Goal: Register for event/course

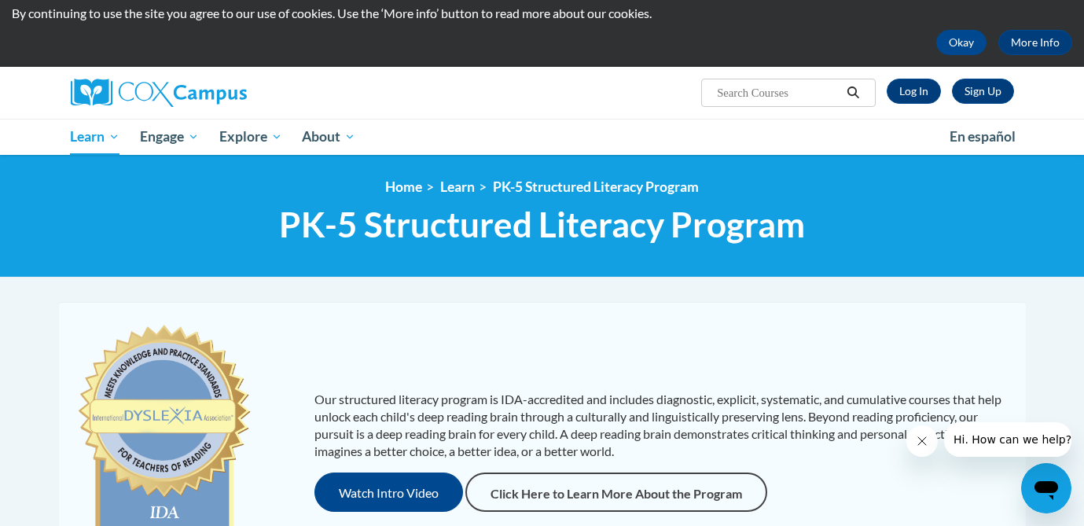
scroll to position [46, 0]
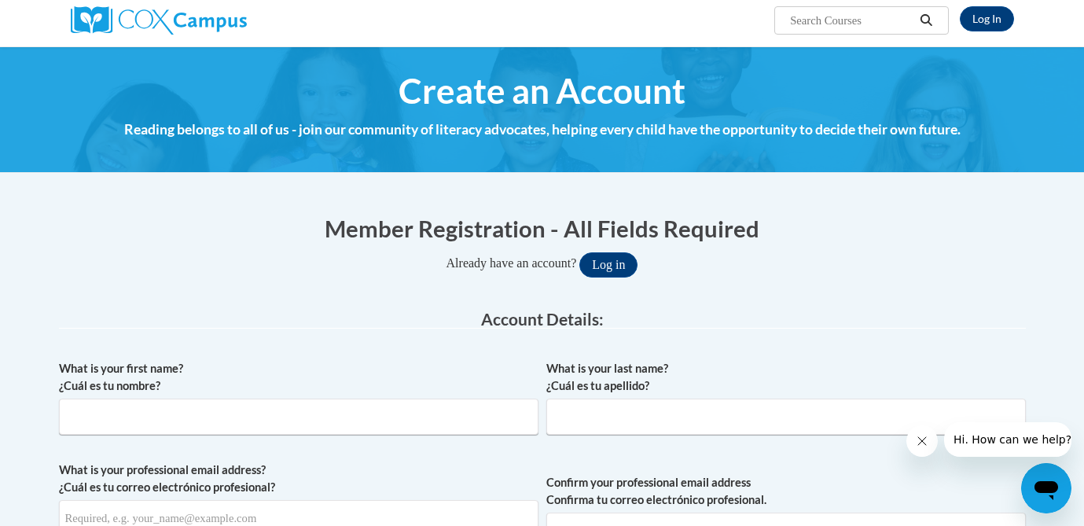
scroll to position [129, 0]
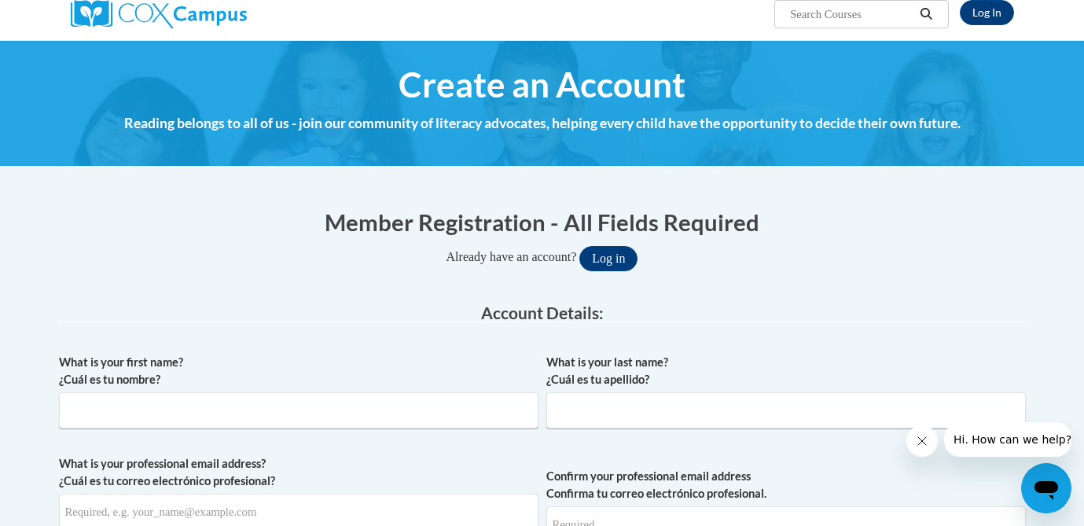
click at [397, 436] on div "What is your first name? ¿Cuál es tu nombre?" at bounding box center [299, 397] width 480 height 87
click at [401, 410] on input "What is your first name? ¿Cuál es tu nombre?" at bounding box center [299, 410] width 480 height 36
type input "Julie"
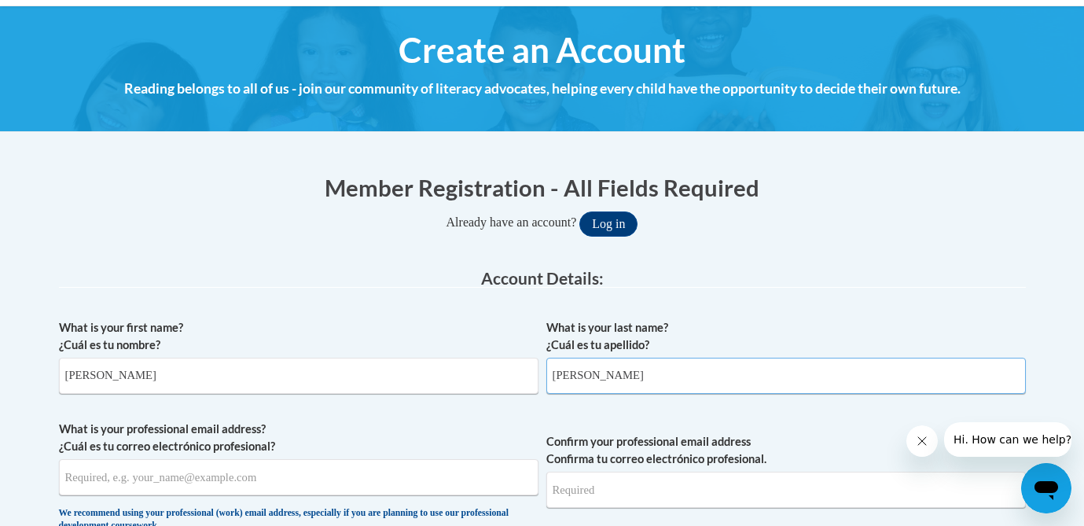
scroll to position [170, 0]
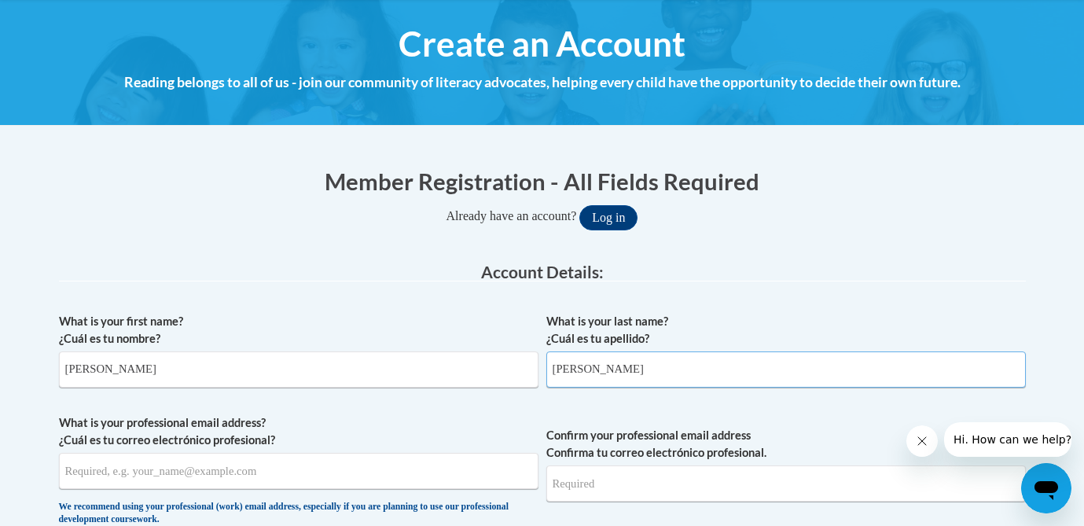
type input "McKenzie"
click at [156, 476] on input "What is your professional email address? ¿Cuál es tu correo electrónico profesi…" at bounding box center [299, 471] width 480 height 36
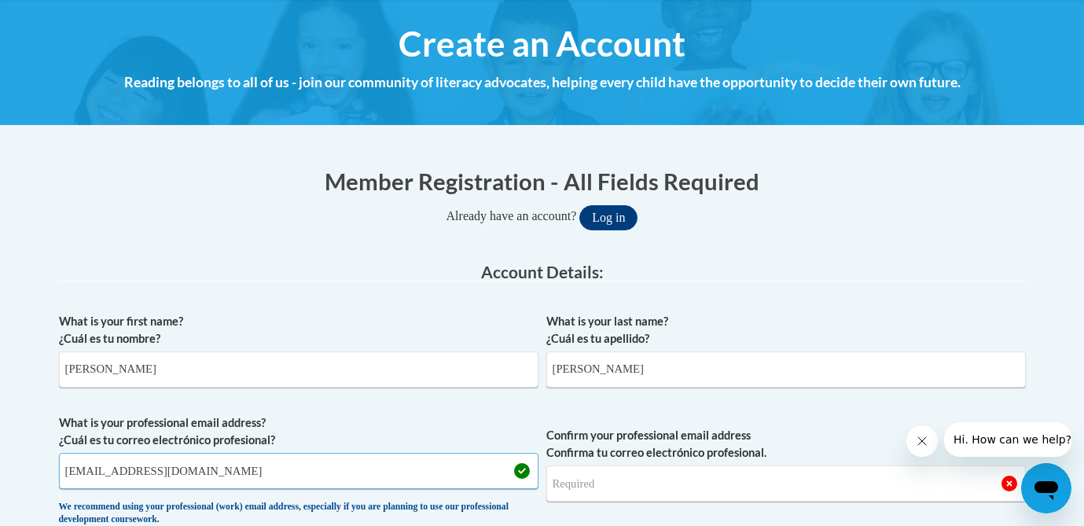
type input "jmckenzie@starkvillesd.com"
click at [565, 491] on input "Confirm your professional email address Confirma tu correo electrónico profesio…" at bounding box center [787, 484] width 480 height 36
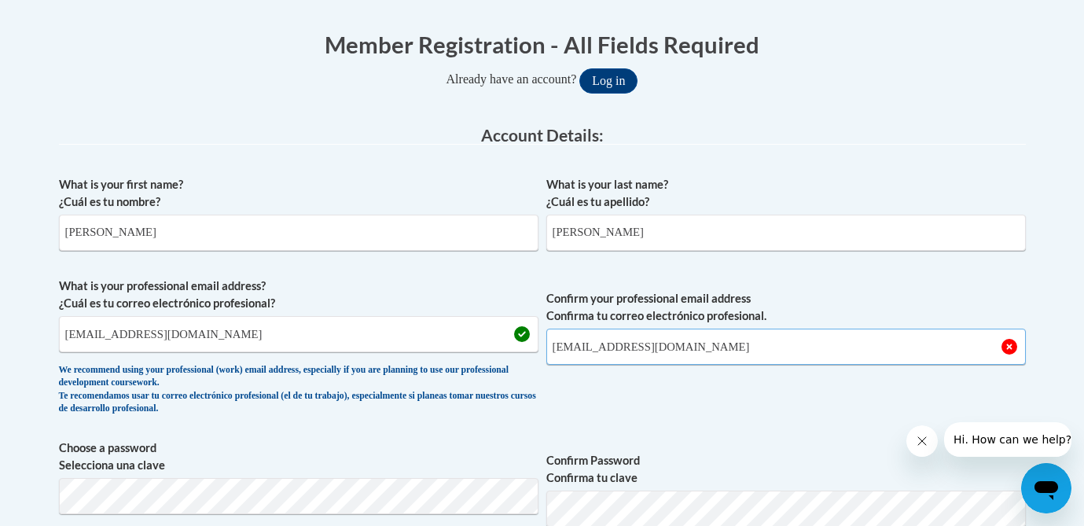
scroll to position [348, 0]
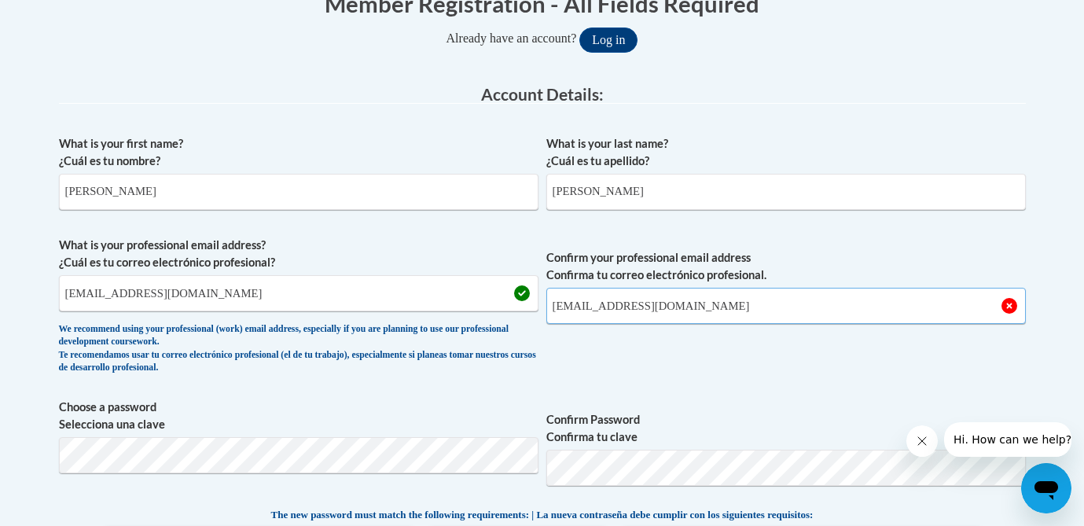
type input "jmckenzie@starkvillesd.com"
click at [277, 374] on span "What is your professional email address? ¿Cuál es tu correo electrónico profesi…" at bounding box center [299, 309] width 480 height 145
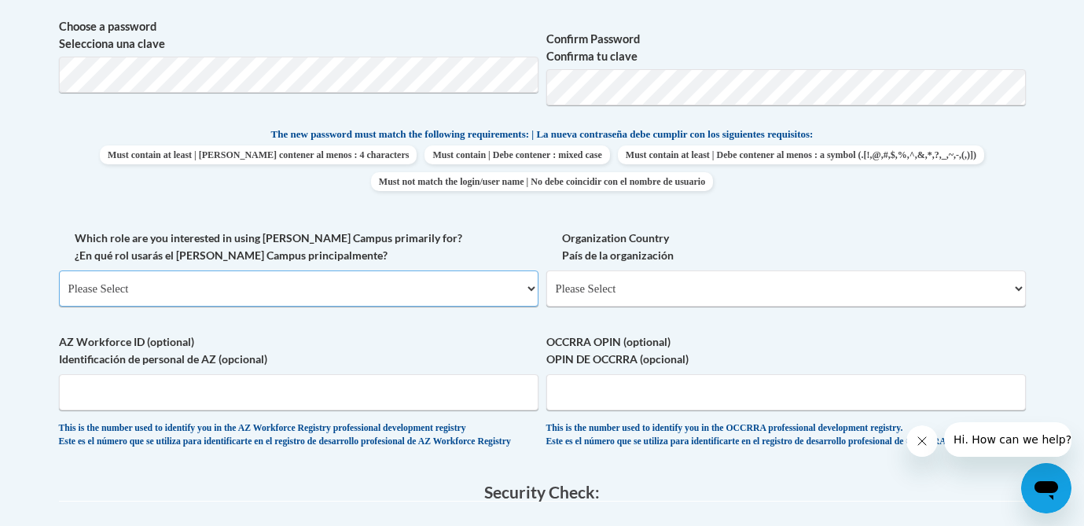
scroll to position [730, 0]
click at [263, 282] on select "Please Select College/University | Colegio/Universidad Community/Nonprofit Part…" at bounding box center [299, 287] width 480 height 36
select select "fbf2d438-af2f-41f8-98f1-81c410e29de3"
click at [59, 269] on select "Please Select College/University | Colegio/Universidad Community/Nonprofit Part…" at bounding box center [299, 287] width 480 height 36
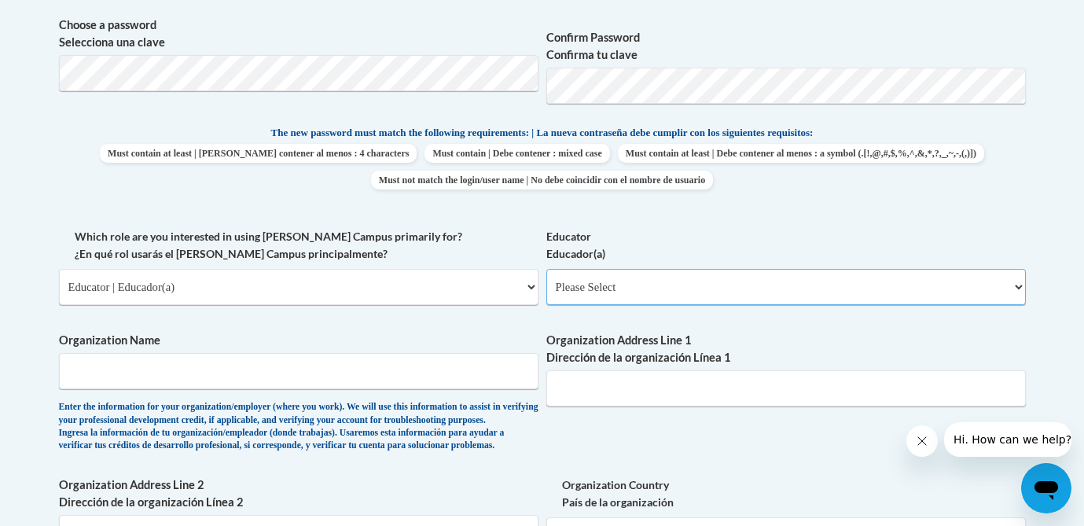
click at [589, 289] on select "Please Select Early Learning/Daycare Teacher/Family Home Care Provider | Maestr…" at bounding box center [787, 287] width 480 height 36
select select "8e40623d-54d0-45cd-9f92-5df65cd3f8cf"
click at [547, 269] on select "Please Select Early Learning/Daycare Teacher/Family Home Care Provider | Maestr…" at bounding box center [787, 287] width 480 height 36
click at [251, 366] on input "Organization Name" at bounding box center [299, 371] width 480 height 36
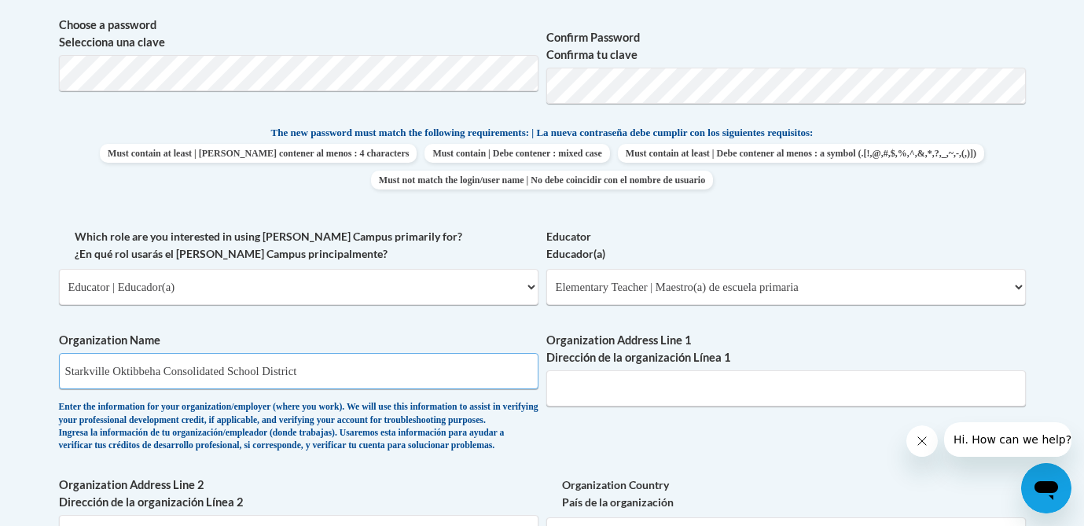
type input "Starkville Oktibbeha Consolidated School District"
click at [576, 388] on input "Organization Address Line 1 Dirección de la organización Línea 1" at bounding box center [787, 388] width 480 height 36
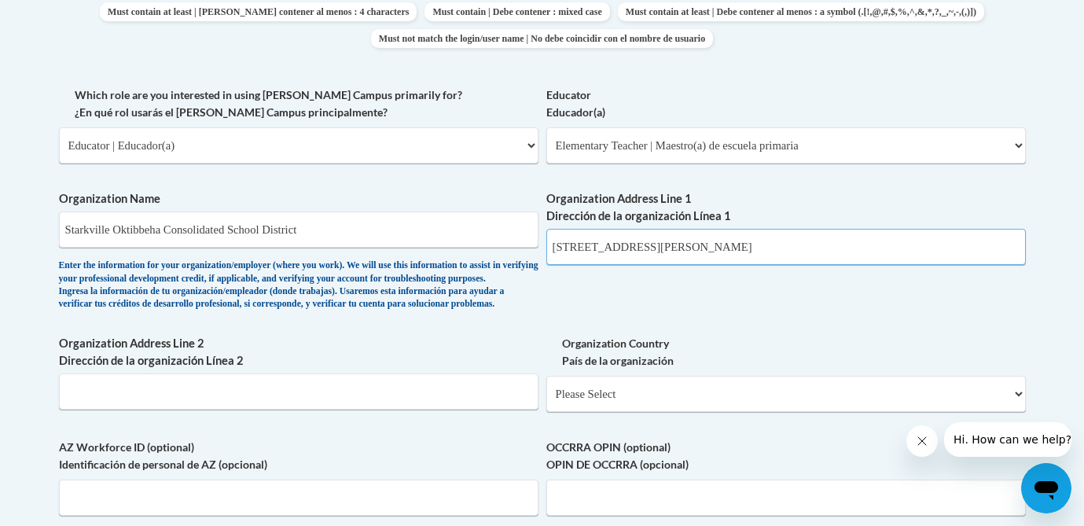
scroll to position [872, 0]
type input "127 Sturgis Maben Rd"
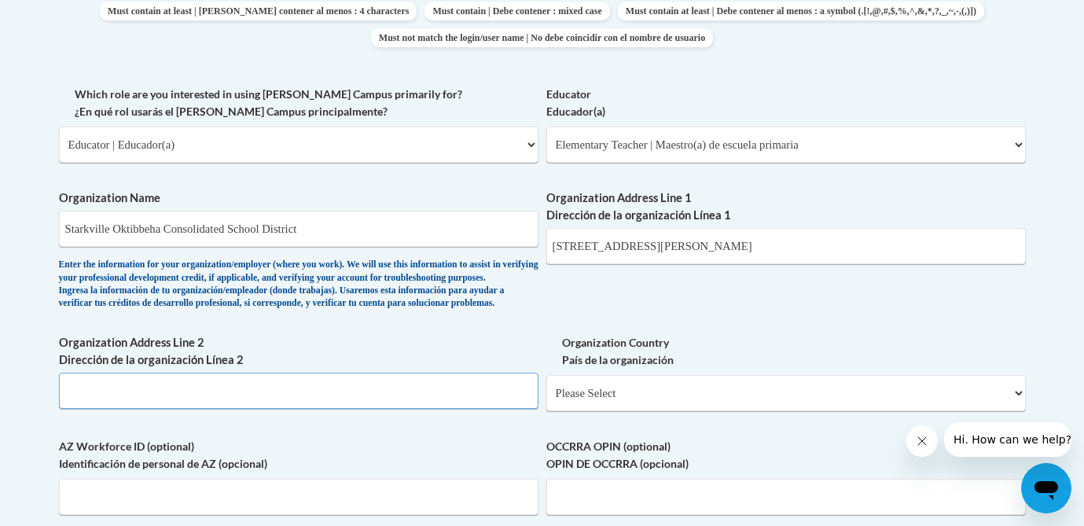
click at [399, 409] on input "Organization Address Line 2 Dirección de la organización Línea 2" at bounding box center [299, 391] width 480 height 36
type input "Sturgis, MS 39769"
select select "ad49bcad-a171-4b2e-b99c-48b446064914"
select select
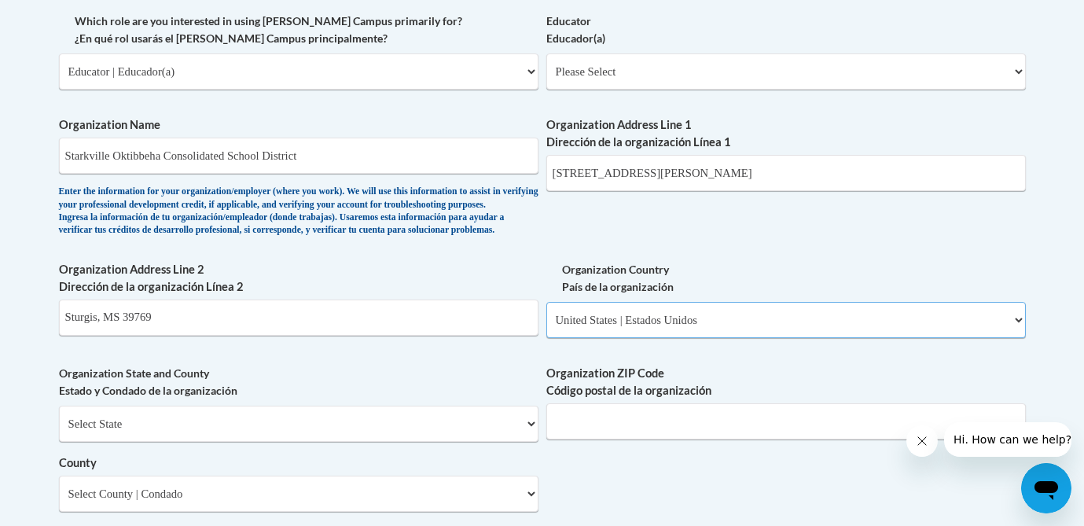
scroll to position [949, 0]
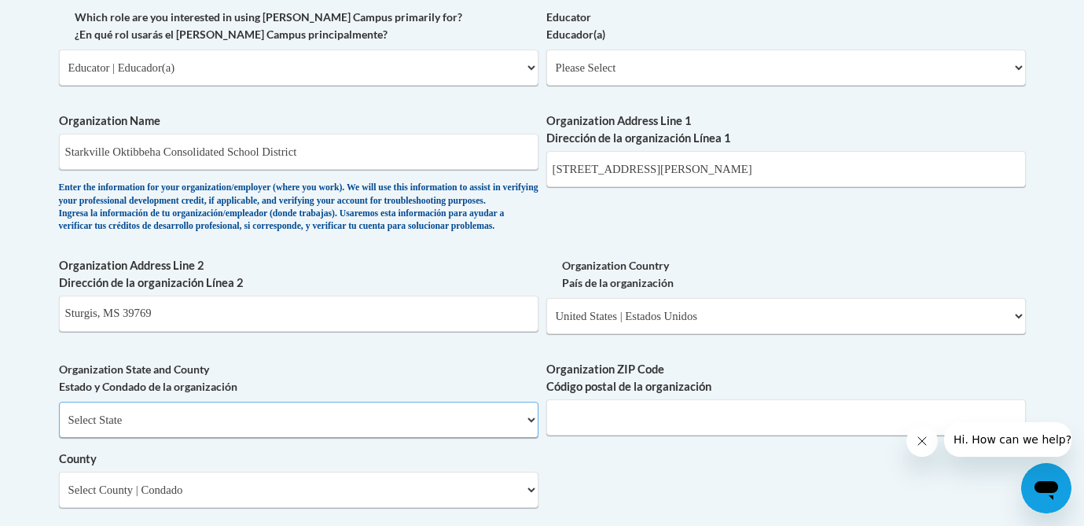
click at [250, 438] on select "Select State Alabama Alaska Arizona Arkansas California Colorado Connecticut De…" at bounding box center [299, 420] width 480 height 36
select select "Mississippi"
click at [59, 427] on select "Select State Alabama Alaska Arizona Arkansas California Colorado Connecticut De…" at bounding box center [299, 420] width 480 height 36
click at [281, 332] on input "Sturgis, MS 39769" at bounding box center [299, 314] width 480 height 36
type input "Sturgis"
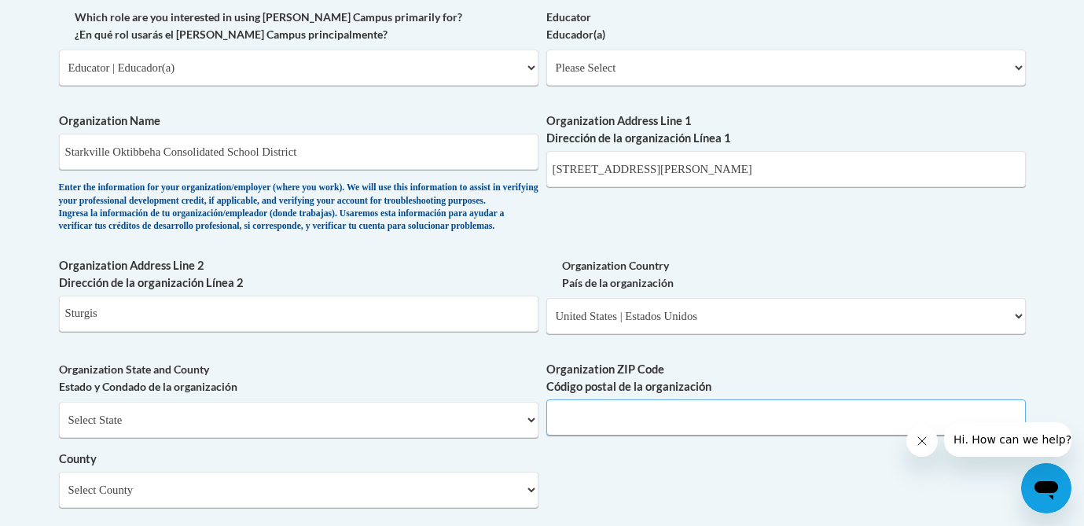
click at [601, 436] on input "Organization ZIP Code Código postal de la organización" at bounding box center [787, 417] width 480 height 36
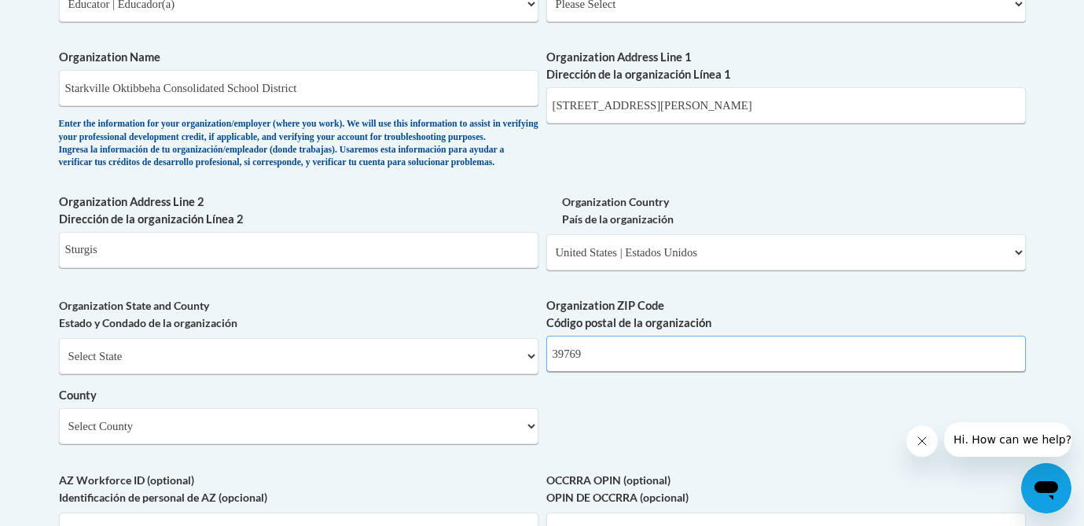
scroll to position [1029, 0]
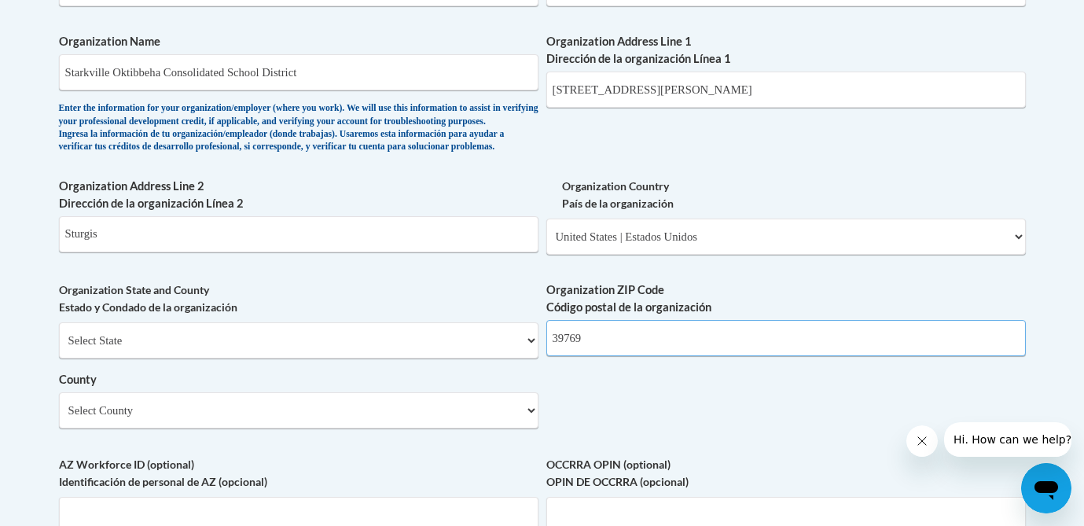
type input "39769"
click at [243, 429] on select "Select County Adams Alcorn Amite Attala Benton Bolivar Calhoun Carroll Chickasa…" at bounding box center [299, 410] width 480 height 36
select select "Oktibbeha"
click at [59, 418] on select "Select County Adams Alcorn Amite Attala Benton Bolivar Calhoun Carroll Chickasa…" at bounding box center [299, 410] width 480 height 36
click at [560, 425] on div "What is your first name? ¿Cuál es tu nombre? Julie What is your last name? ¿Cuá…" at bounding box center [542, 16] width 967 height 1140
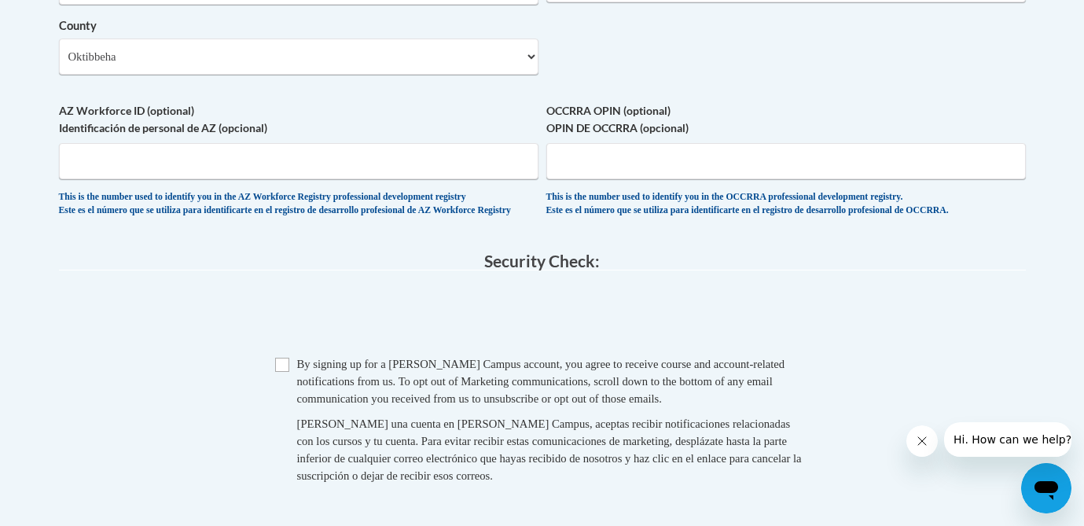
scroll to position [1389, 0]
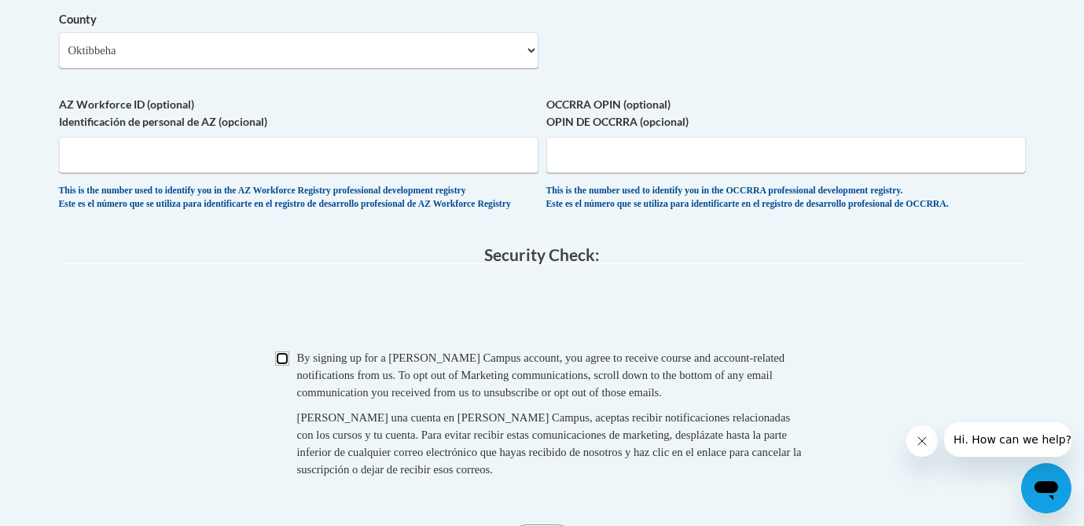
click at [276, 366] on input "Checkbox" at bounding box center [282, 359] width 14 height 14
checkbox input "true"
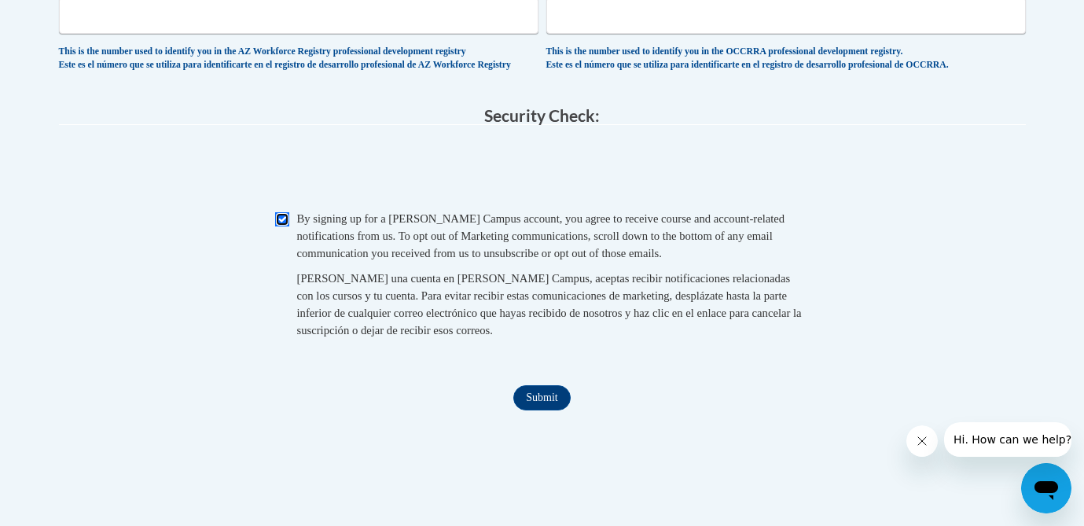
scroll to position [1556, 0]
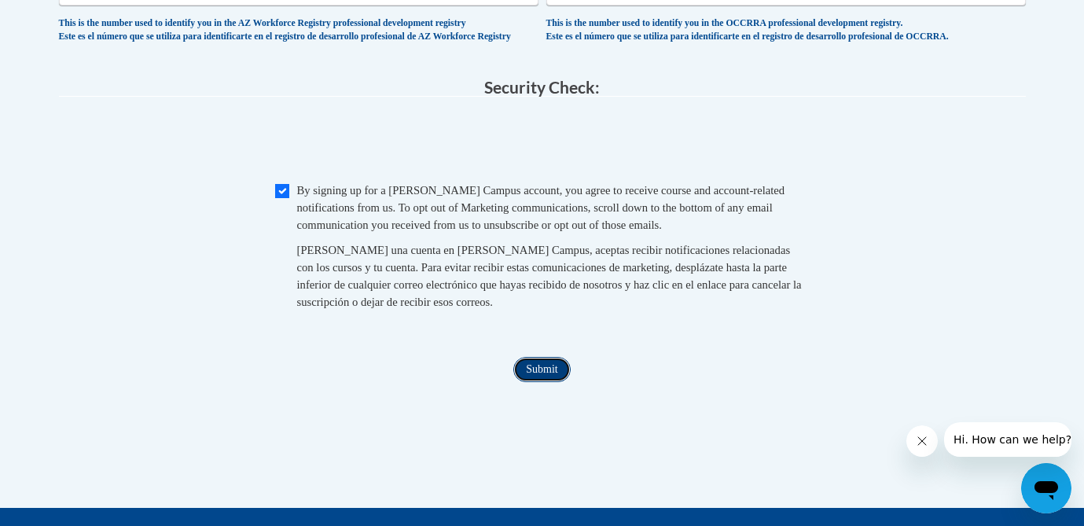
click at [532, 382] on input "Submit" at bounding box center [541, 369] width 57 height 25
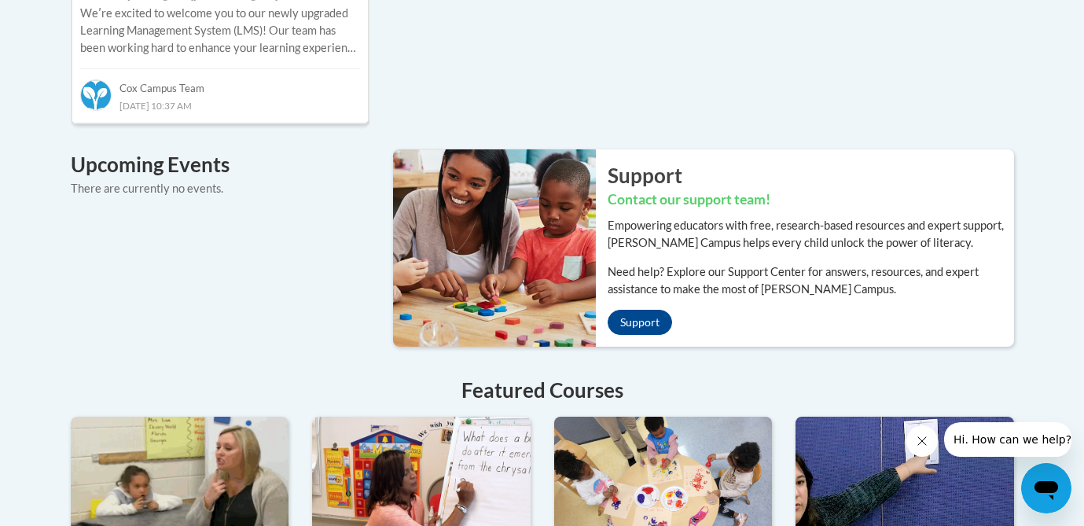
scroll to position [1014, 0]
